Goal: Task Accomplishment & Management: Manage account settings

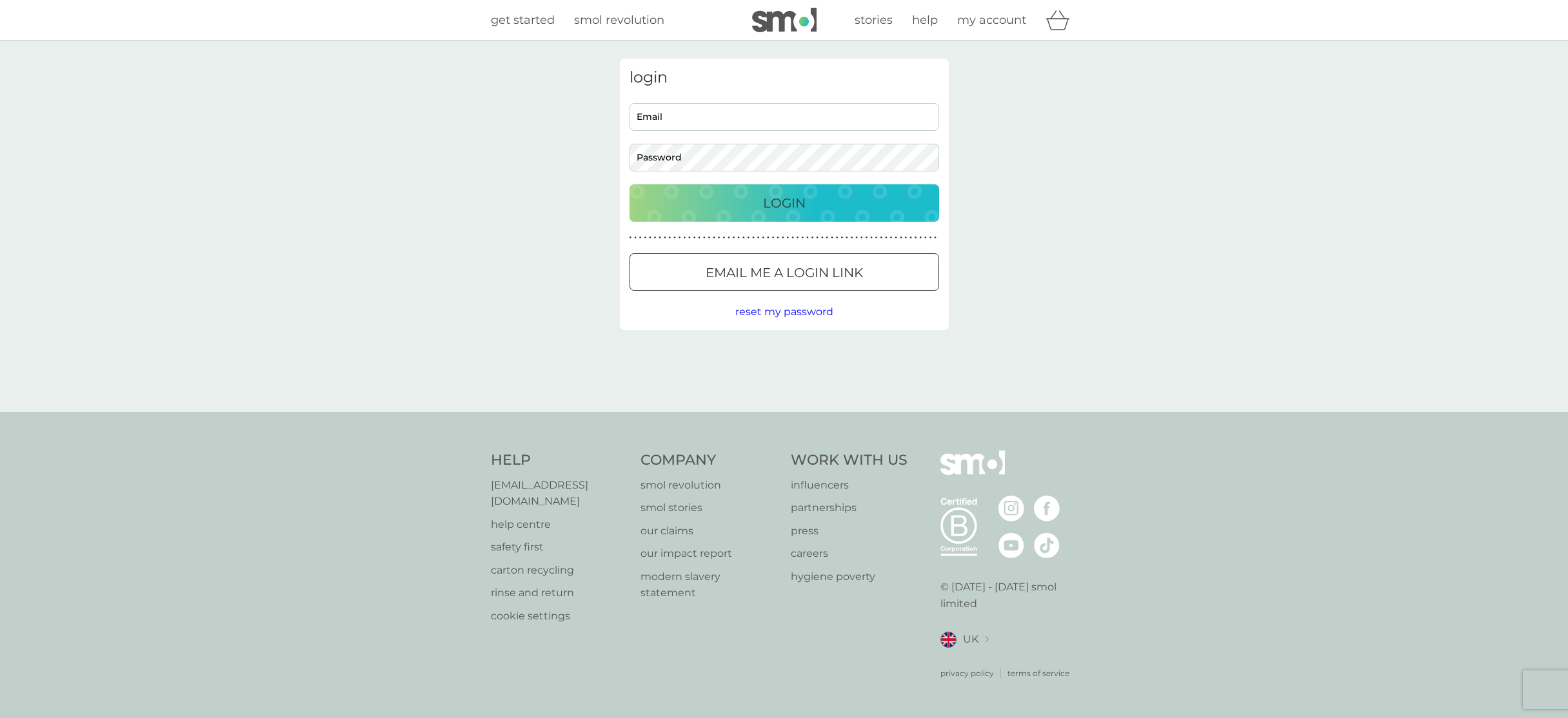
click at [669, 121] on input "Email" at bounding box center [784, 117] width 309 height 28
type input "[DOMAIN_NAME][EMAIL_ADDRESS][DOMAIN_NAME]"
click at [630, 185] on button "Login" at bounding box center [784, 203] width 309 height 37
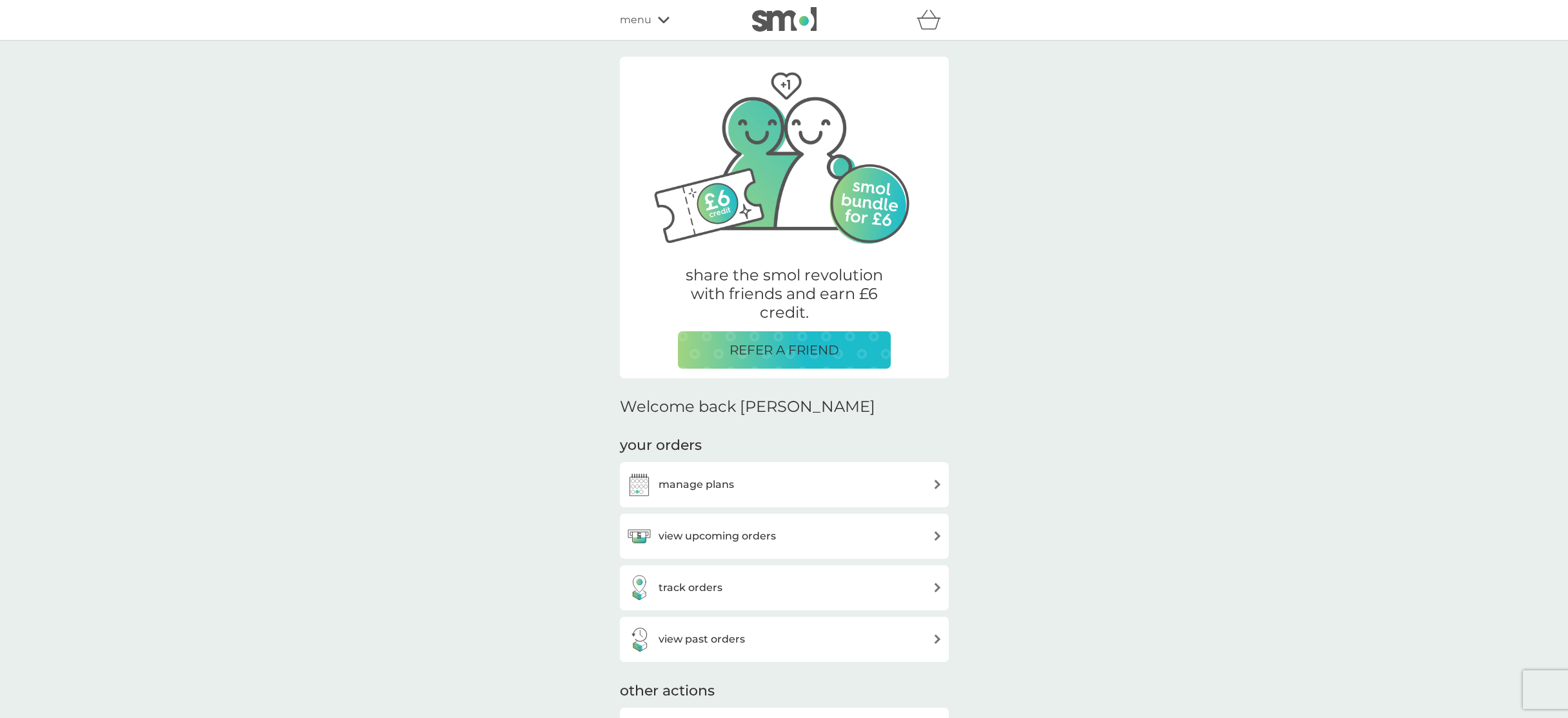
click at [690, 533] on h3 "view upcoming orders" at bounding box center [717, 536] width 117 height 17
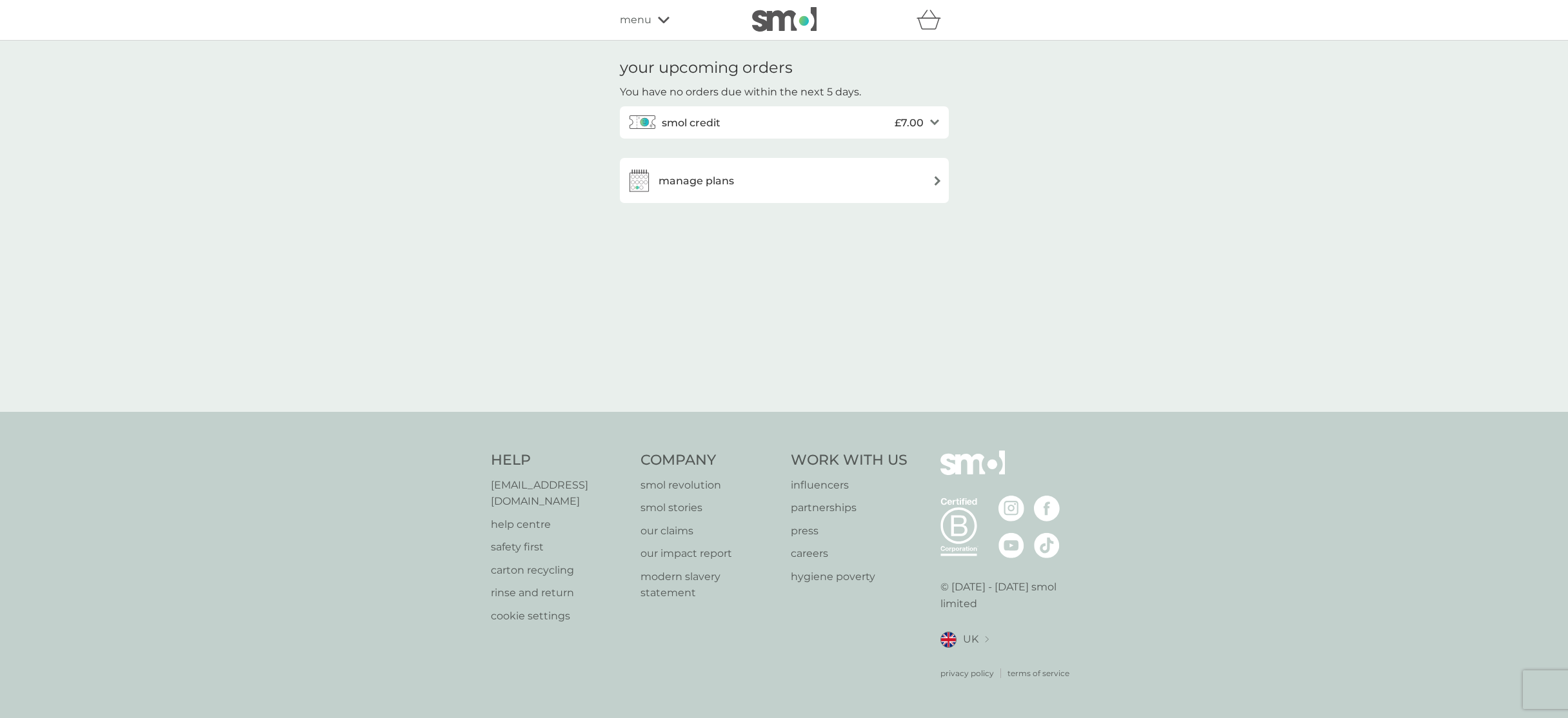
click at [700, 185] on h3 "manage plans" at bounding box center [696, 181] width 76 height 17
